Goal: Task Accomplishment & Management: Complete application form

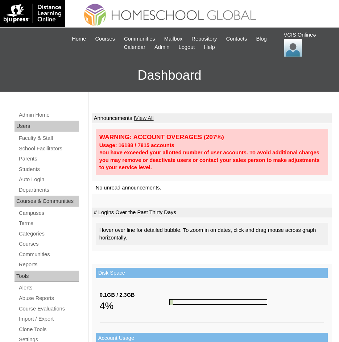
drag, startPoint x: 33, startPoint y: 160, endPoint x: 4, endPoint y: 162, distance: 29.8
click at [33, 160] on link "Parents" at bounding box center [48, 158] width 61 height 9
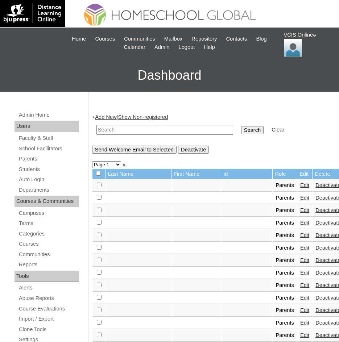
click at [109, 118] on link "Add New" at bounding box center [105, 117] width 21 height 6
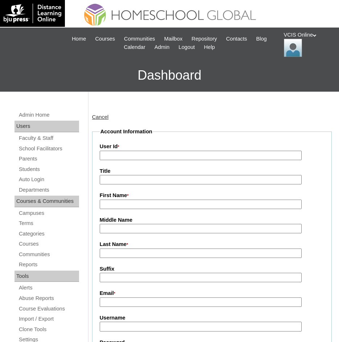
drag, startPoint x: 0, startPoint y: 0, endPoint x: 104, endPoint y: 154, distance: 185.9
click at [104, 154] on input "User Id *" at bounding box center [201, 156] width 202 height 10
paste input "VCIS025-8B-PA2025"
type input "VCIS025-8B-PA2025"
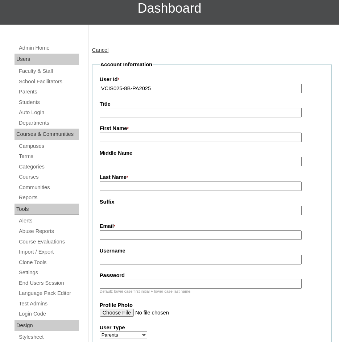
scroll to position [72, 0]
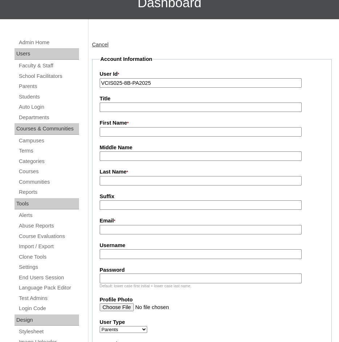
click at [114, 258] on input "Username" at bounding box center [201, 254] width 202 height 10
paste input "jsilva2025"
type input "jsilva2025"
click at [106, 279] on input "Password" at bounding box center [201, 278] width 202 height 10
paste input "dKjgzM"
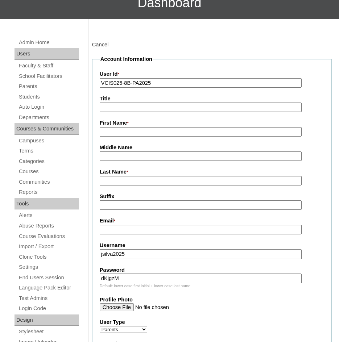
type input "dKjgzM"
click at [109, 131] on input "First Name *" at bounding box center [201, 132] width 202 height 10
type input "Jenny"
click at [108, 183] on input "Last Name *" at bounding box center [201, 181] width 202 height 10
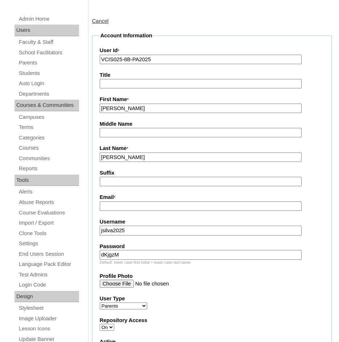
scroll to position [109, 0]
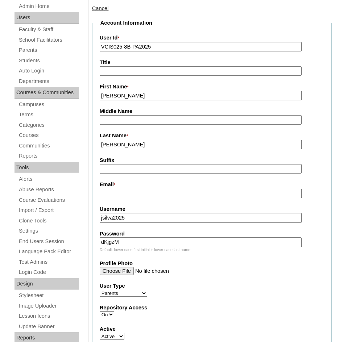
type input "[PERSON_NAME]"
click at [116, 194] on input "Email *" at bounding box center [201, 194] width 202 height 10
click at [108, 193] on input "Email *" at bounding box center [201, 194] width 202 height 10
paste input "jenny.chua.silva@gmail.com"
type input "jenny.chua.silva@gmail.com"
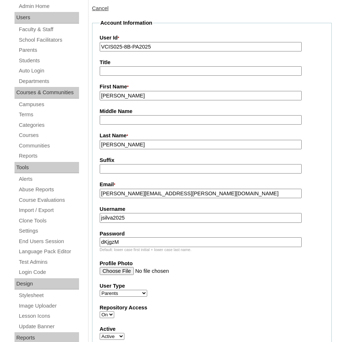
click at [128, 142] on input "[PERSON_NAME]" at bounding box center [201, 145] width 202 height 10
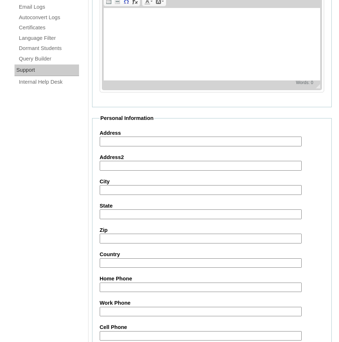
scroll to position [580, 0]
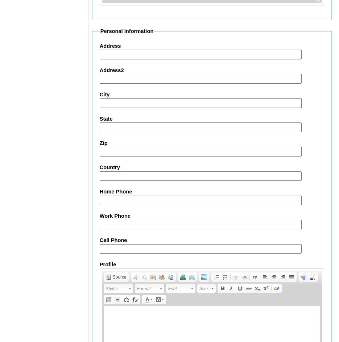
type input "Silva (2025)"
click at [110, 256] on fieldset "Personal Information Address Address2 City State Zip Country Home Phone Work Ph…" at bounding box center [211, 217] width 239 height 378
click at [110, 246] on input "Cell Phone" at bounding box center [201, 249] width 202 height 10
paste input "63-9171241203"
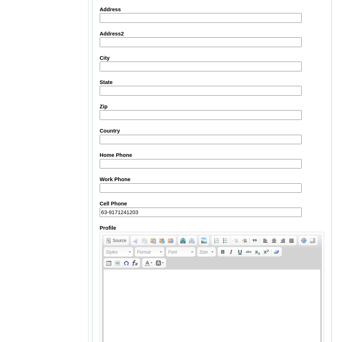
scroll to position [668, 0]
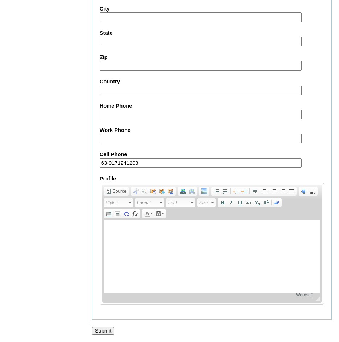
type input "63-9171241203"
click at [100, 328] on input "Submit" at bounding box center [103, 331] width 22 height 8
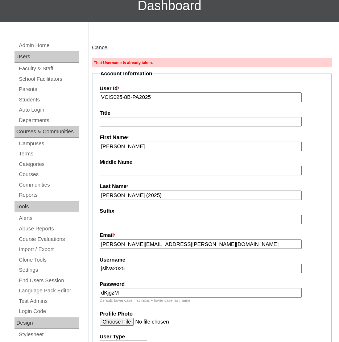
scroll to position [72, 0]
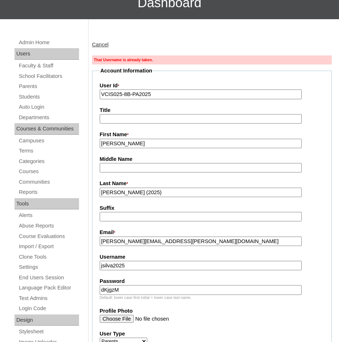
click at [145, 245] on input "jenny.chua.silva@gmail.com" at bounding box center [201, 242] width 202 height 10
click at [30, 96] on link "Students" at bounding box center [48, 96] width 61 height 9
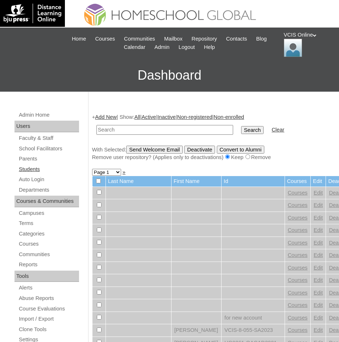
click at [27, 167] on link "Students" at bounding box center [48, 169] width 61 height 9
click at [29, 168] on link "Students" at bounding box center [48, 169] width 61 height 9
click at [109, 116] on link "Add New" at bounding box center [105, 117] width 21 height 6
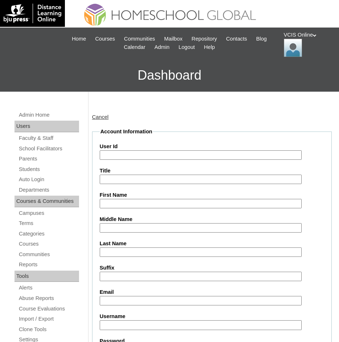
paste input "VCIS025-8B-SA2025"
type input "VCIS025-8B-SA2025"
drag, startPoint x: 116, startPoint y: 202, endPoint x: 16, endPoint y: 233, distance: 104.5
click at [116, 202] on input "First Name" at bounding box center [201, 204] width 202 height 10
click at [107, 320] on input "Username" at bounding box center [201, 325] width 202 height 10
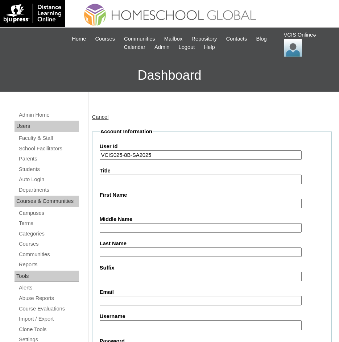
paste input "[PERSON_NAME].silva2025"
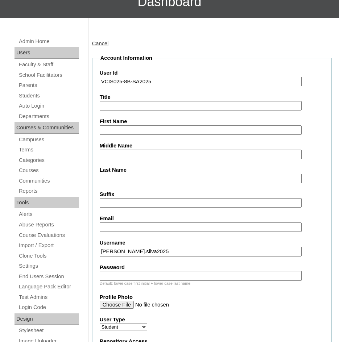
scroll to position [109, 0]
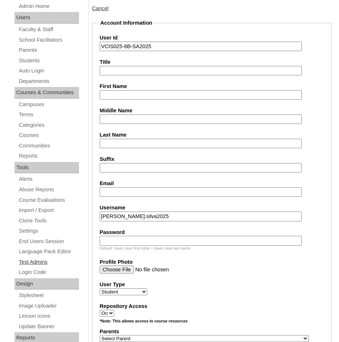
type input "[PERSON_NAME].silva2025"
click at [114, 241] on input "Password" at bounding box center [201, 241] width 202 height 10
paste input "VTyCxc"
type input "VTyCxc"
click at [106, 95] on input "First Name" at bounding box center [201, 95] width 202 height 10
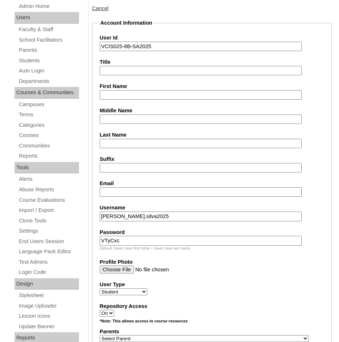
paste input "[PERSON_NAME] [PERSON_NAME]"
type input "[PERSON_NAME] [PERSON_NAME]"
click at [110, 143] on input "Last Name" at bounding box center [201, 144] width 202 height 10
type input "[PERSON_NAME]"
click at [118, 154] on fieldset "Account Information User Id VCIS025-8B-SA2025 Title First Name [PERSON_NAME] [P…" at bounding box center [211, 317] width 239 height 597
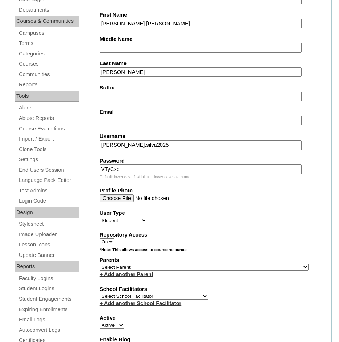
scroll to position [181, 0]
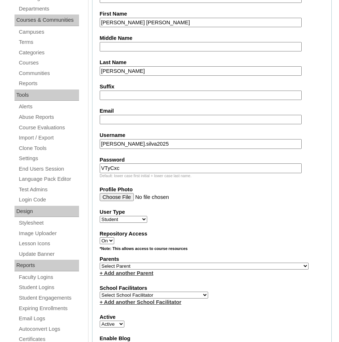
click at [120, 268] on select "Select Parent , , , , , , , , , , , , , , , , , , , , , , , , , , , , , , , , ,…" at bounding box center [204, 266] width 209 height 7
select select "43258"
click at [100, 263] on select "Select Parent , , , , , , , , , , , , , , , , , , , , , , , , , , , , , , , , ,…" at bounding box center [204, 266] width 209 height 7
click at [118, 294] on select "Select School Facilitator [PERSON_NAME] [PERSON_NAME] Gloryfe [PERSON_NAME] [PE…" at bounding box center [154, 295] width 108 height 7
select select "38718"
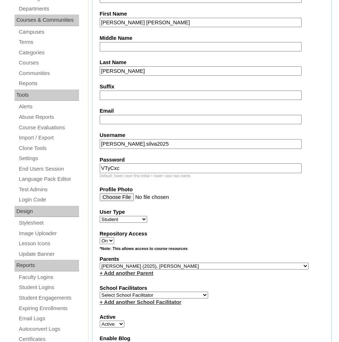
click at [100, 292] on select "Select School Facilitator [PERSON_NAME] [PERSON_NAME] Gloryfe [PERSON_NAME] [PE…" at bounding box center [154, 295] width 108 height 7
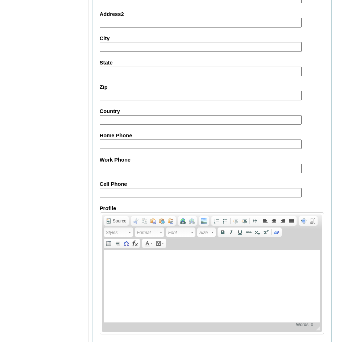
scroll to position [791, 0]
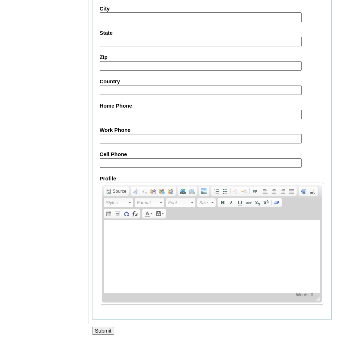
click at [114, 162] on input "Cell Phone" at bounding box center [201, 163] width 202 height 10
paste input "63-9171241203"
type input "63-9171241203"
click at [103, 331] on input "Submit" at bounding box center [103, 331] width 22 height 8
